Goal: Task Accomplishment & Management: Use online tool/utility

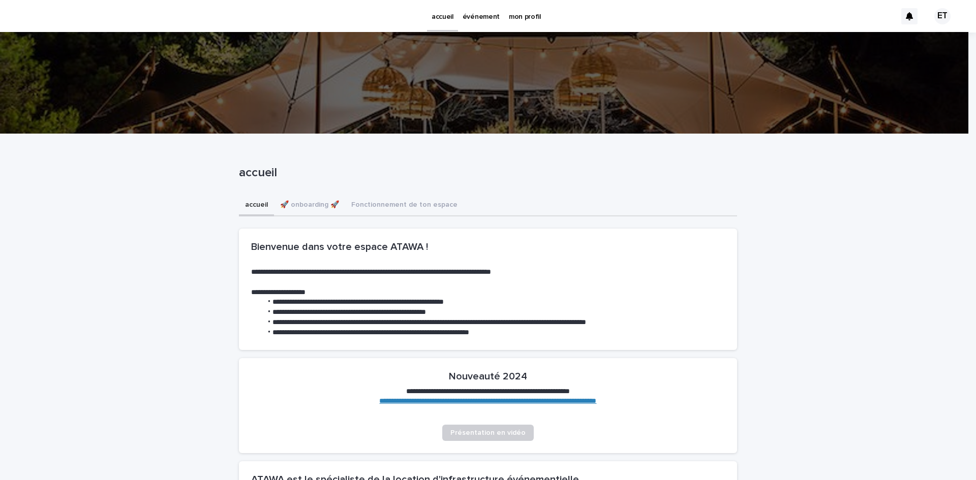
click at [473, 15] on p "événement" at bounding box center [481, 10] width 37 height 21
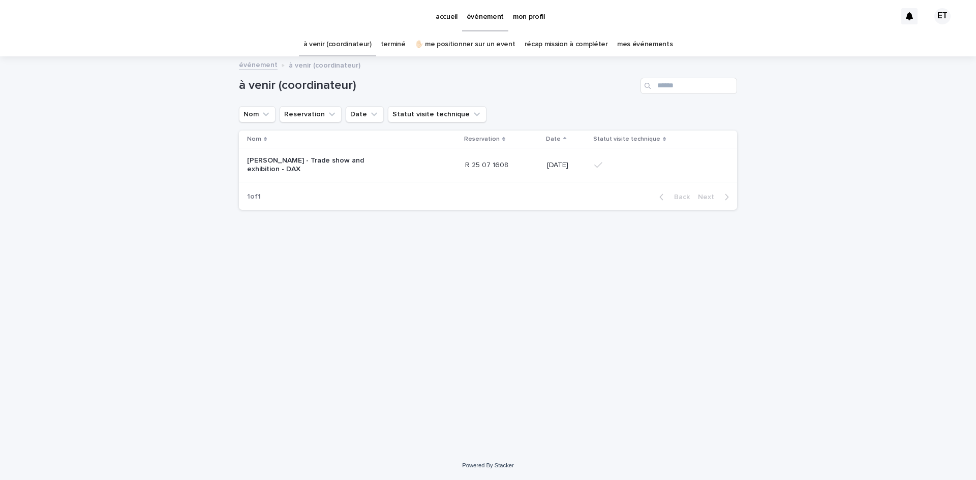
click at [304, 159] on p "[PERSON_NAME] - Trade show and exhibition - DAX" at bounding box center [310, 165] width 127 height 17
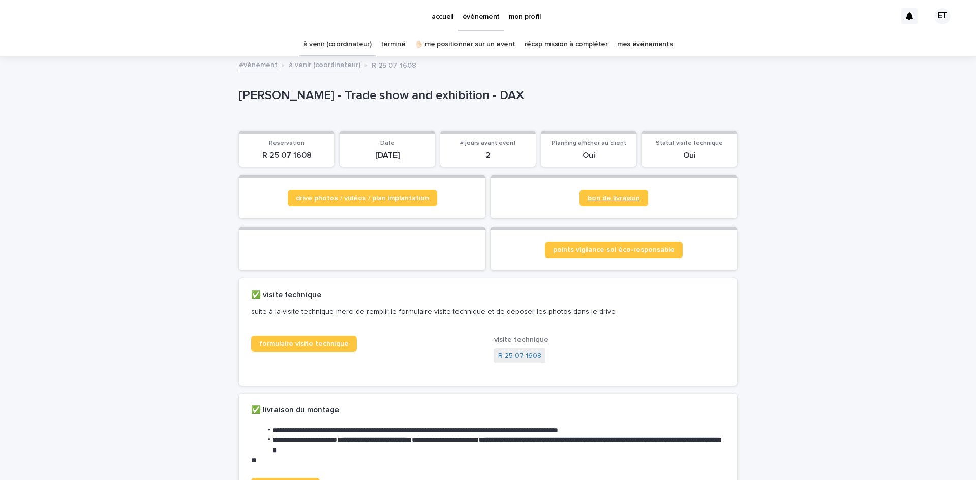
click at [624, 201] on span "bon de livraison" at bounding box center [614, 198] width 52 height 7
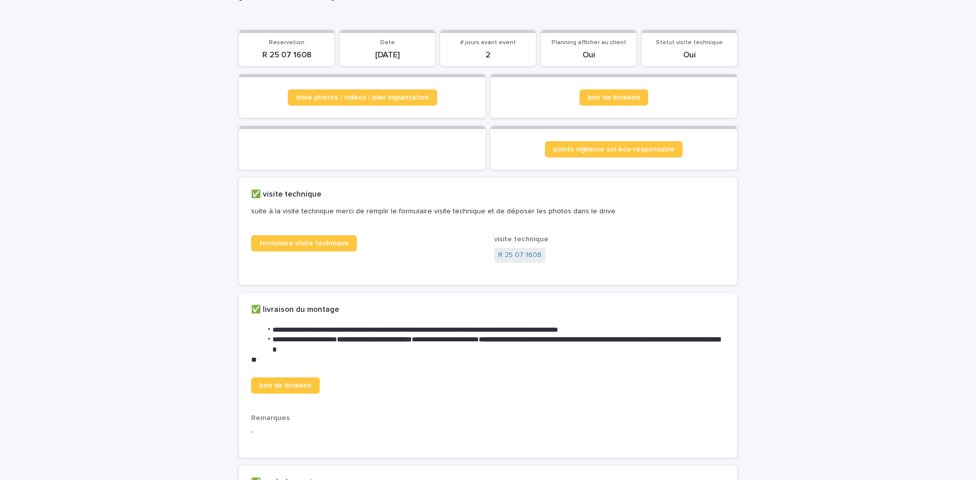
scroll to position [254, 0]
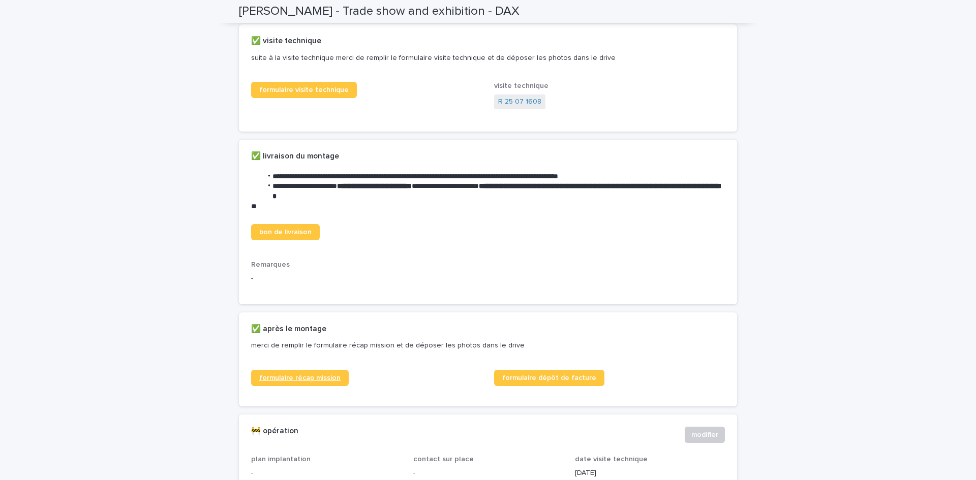
click at [283, 382] on span "formulaire récap mission" at bounding box center [299, 378] width 81 height 7
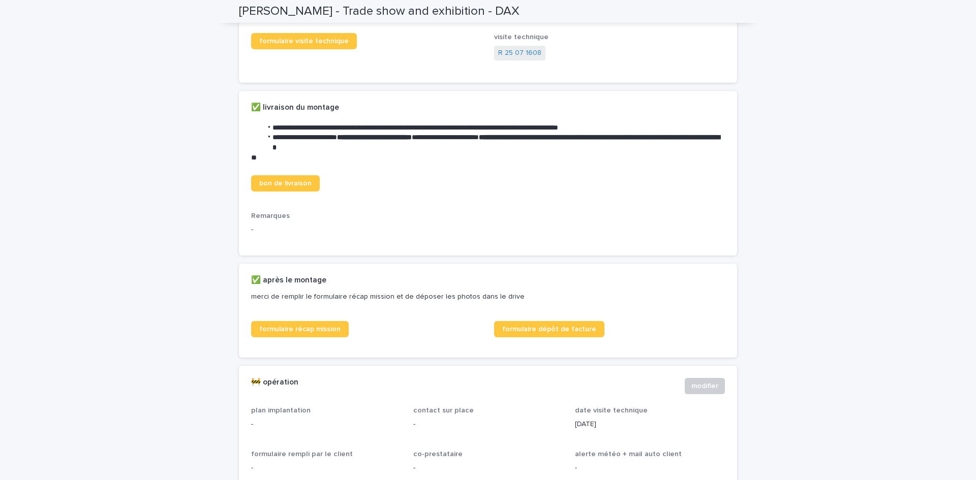
scroll to position [299, 0]
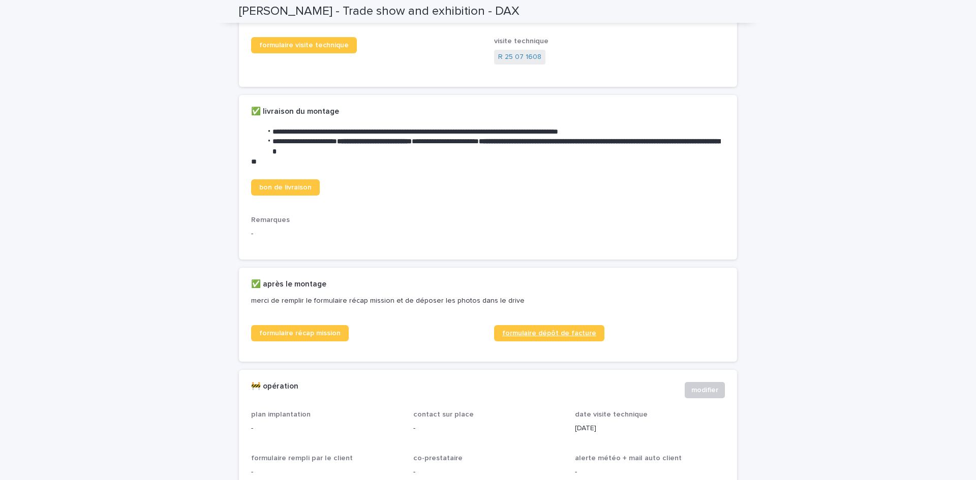
click at [548, 337] on span "formulaire dépôt de facture" at bounding box center [549, 333] width 94 height 7
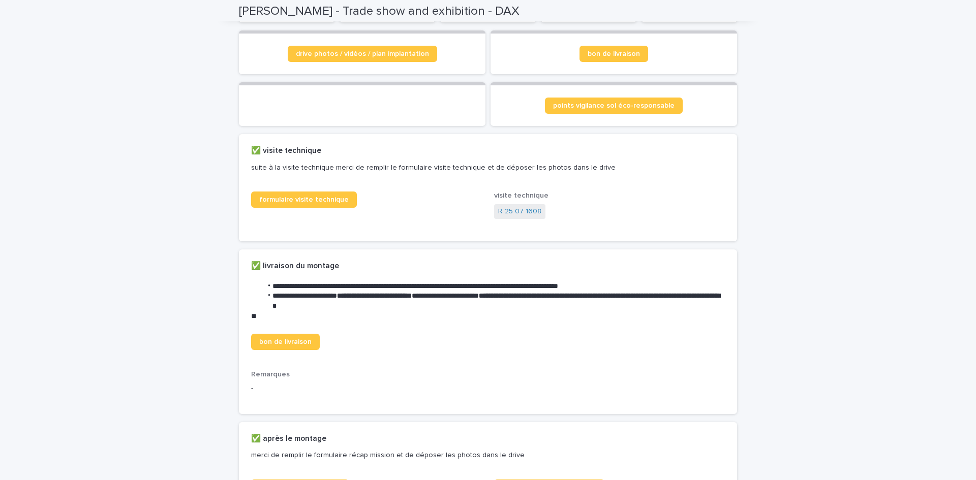
scroll to position [0, 0]
